Goal: Task Accomplishment & Management: Use online tool/utility

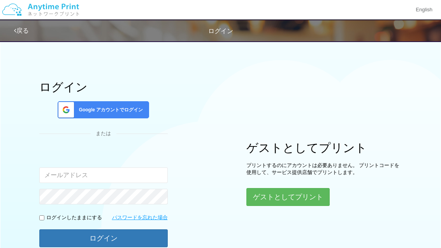
click at [130, 104] on div "Google アカウントでログイン" at bounding box center [103, 109] width 91 height 17
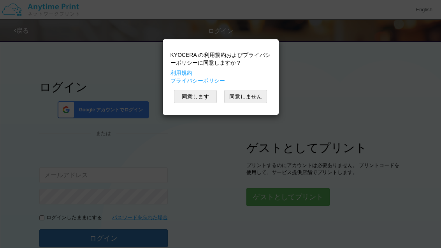
click at [201, 101] on button "同意します" at bounding box center [195, 96] width 43 height 13
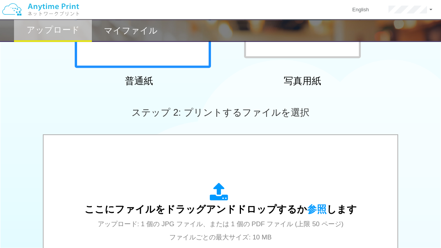
scroll to position [161, 0]
click at [254, 185] on div "ここにファイルをドラッグアンドドロップするか 参照 します アップロード: 1 個の JPG ファイル、または 1 個の PDF ファイル (上限 50 ペー…" at bounding box center [220, 212] width 272 height 61
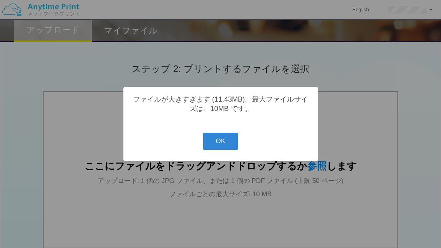
scroll to position [211, 0]
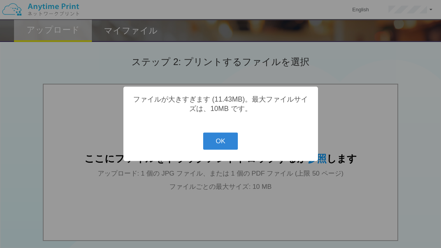
click at [226, 150] on button "OK" at bounding box center [220, 141] width 35 height 17
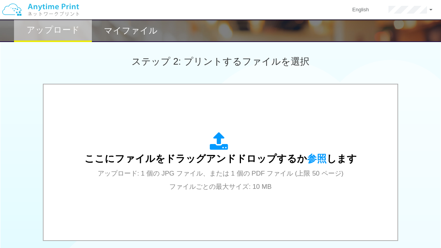
click at [261, 194] on div "ここにファイルをドラッグアンドドロップするか 参照 します アップロード: 1 個の JPG ファイル、または 1 個の PDF ファイル (上限 50 ペー…" at bounding box center [220, 162] width 338 height 140
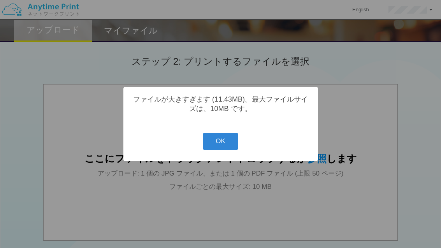
click at [222, 150] on button "OK" at bounding box center [220, 141] width 35 height 17
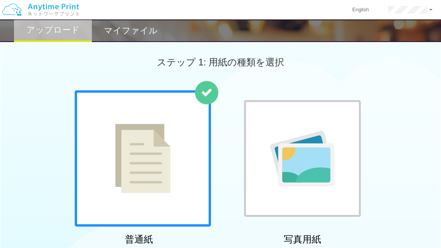
scroll to position [0, 0]
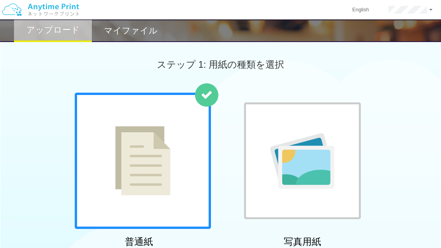
click at [147, 28] on h2 "マイファイル" at bounding box center [131, 30] width 54 height 9
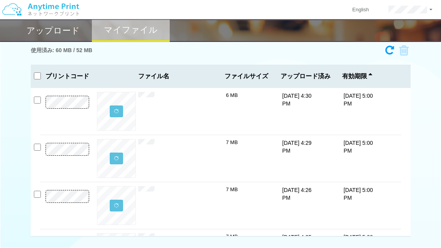
click at [36, 75] on input "checkbox" at bounding box center [37, 76] width 7 height 7
checkbox input "true"
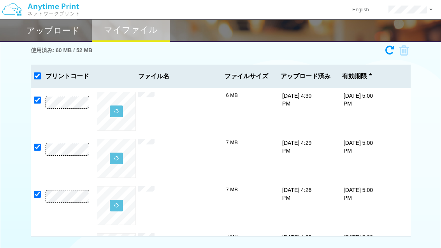
checkbox input "true"
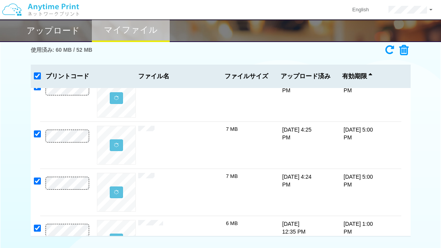
click at [400, 48] on icon at bounding box center [401, 50] width 15 height 12
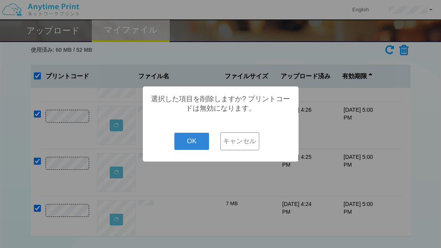
click at [193, 144] on button "OK" at bounding box center [191, 141] width 35 height 17
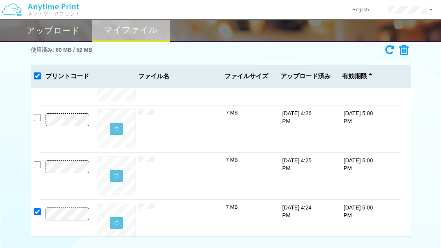
checkbox input "false"
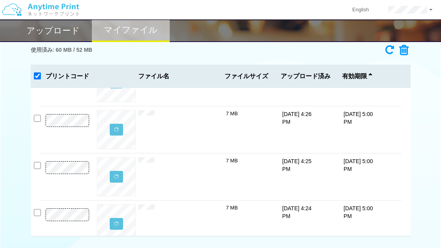
checkbox input "false"
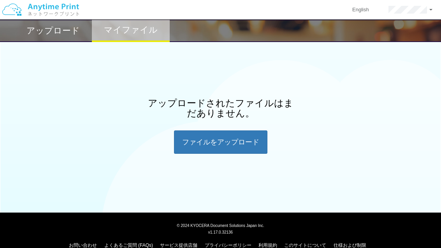
click at [67, 34] on h2 "アップロード" at bounding box center [52, 30] width 53 height 9
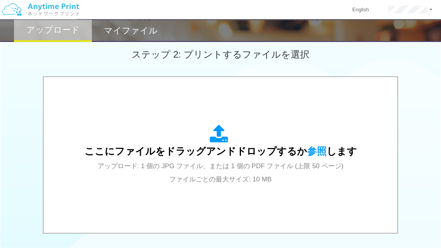
scroll to position [219, 0]
click at [250, 152] on span "ここにファイルをドラッグアンドドロップするか 参照 します" at bounding box center [220, 150] width 272 height 11
click at [233, 159] on div "ここにファイルをドラッグアンドドロップするか 参照 します アップロード: 1 個の JPG ファイル、または 1 個の PDF ファイル (上限 50 ペー…" at bounding box center [220, 154] width 272 height 61
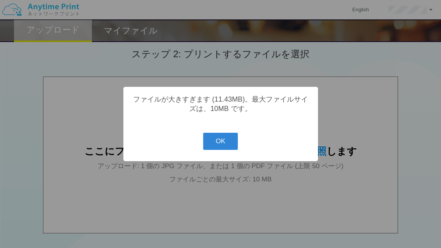
click at [226, 150] on button "OK" at bounding box center [220, 141] width 35 height 17
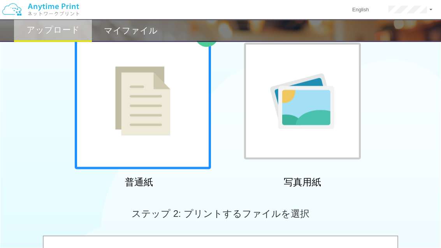
scroll to position [0, 0]
